Goal: Navigation & Orientation: Find specific page/section

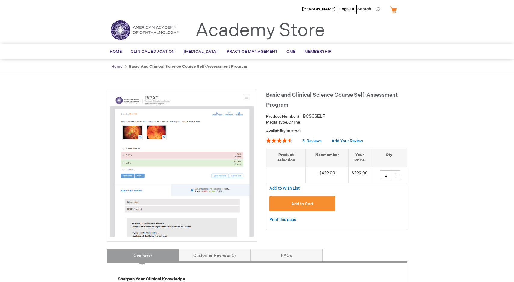
click at [113, 66] on link "Home" at bounding box center [116, 66] width 11 height 5
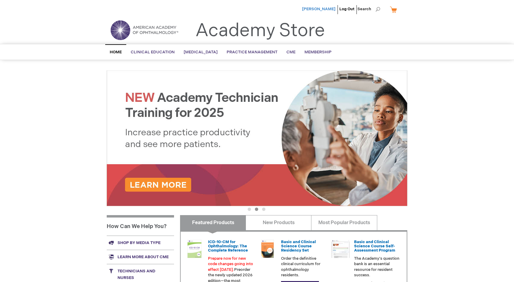
click at [327, 11] on span "[PERSON_NAME]" at bounding box center [318, 9] width 33 height 5
